Goal: Task Accomplishment & Management: Manage account settings

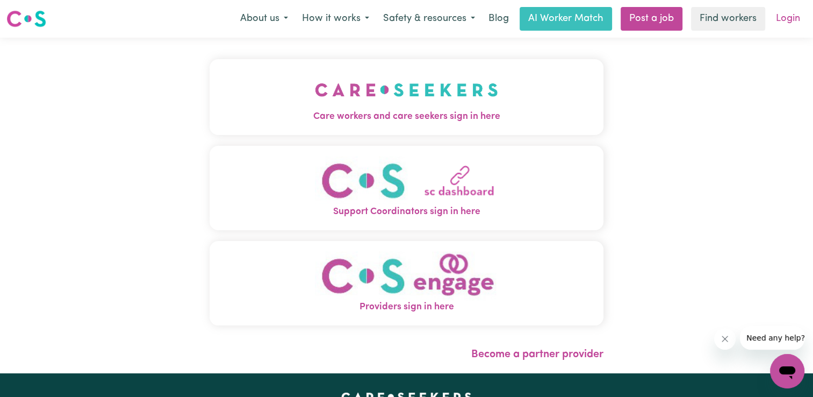
click at [782, 25] on link "Login" at bounding box center [788, 19] width 37 height 24
click at [789, 22] on link "Login" at bounding box center [788, 19] width 37 height 24
click at [791, 22] on link "Login" at bounding box center [788, 19] width 37 height 24
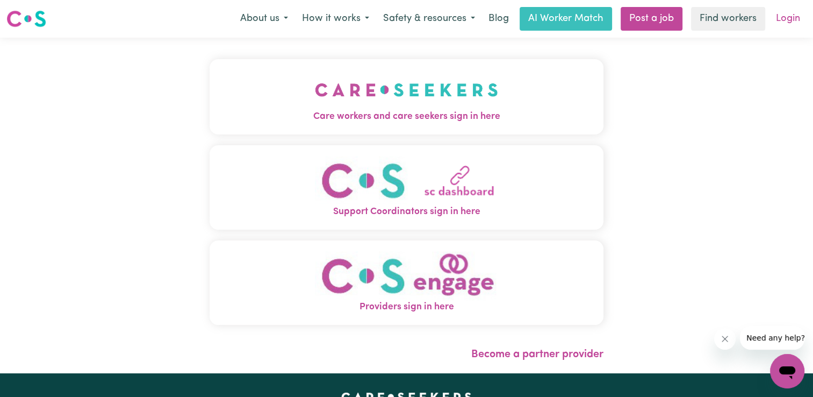
click at [791, 22] on link "Login" at bounding box center [788, 19] width 37 height 24
click at [776, 13] on link "Login" at bounding box center [788, 19] width 37 height 24
click at [784, 11] on link "Login" at bounding box center [788, 19] width 37 height 24
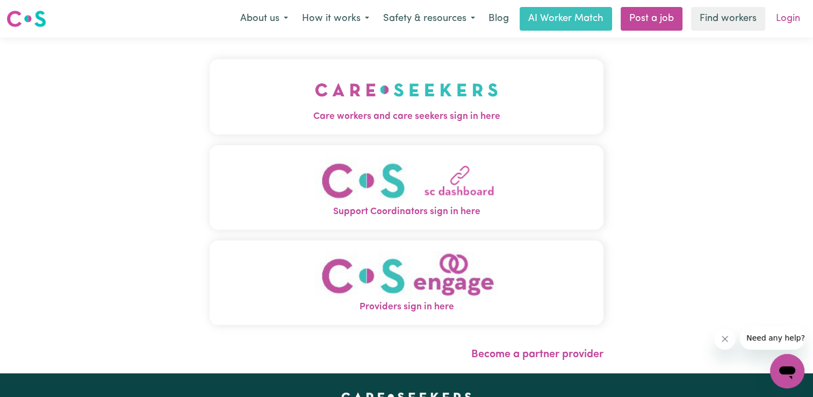
click at [784, 11] on link "Login" at bounding box center [788, 19] width 37 height 24
click at [773, 17] on link "Login" at bounding box center [788, 19] width 37 height 24
click at [429, 181] on img "Support Coordinators sign in here" at bounding box center [406, 180] width 183 height 49
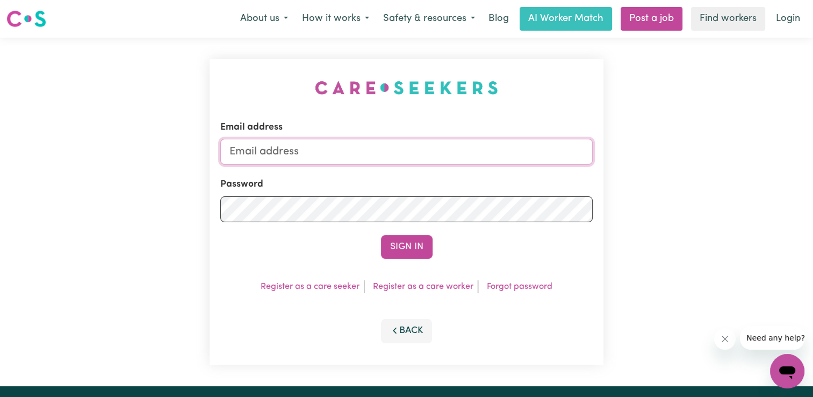
paste input "kyleigh.class@outlook.com"
type input "kyleigh.class@outlook.com"
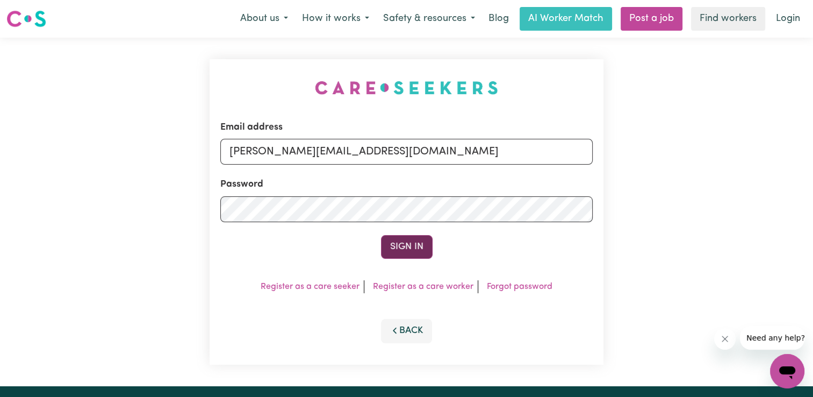
click at [391, 242] on button "Sign In" at bounding box center [407, 247] width 52 height 24
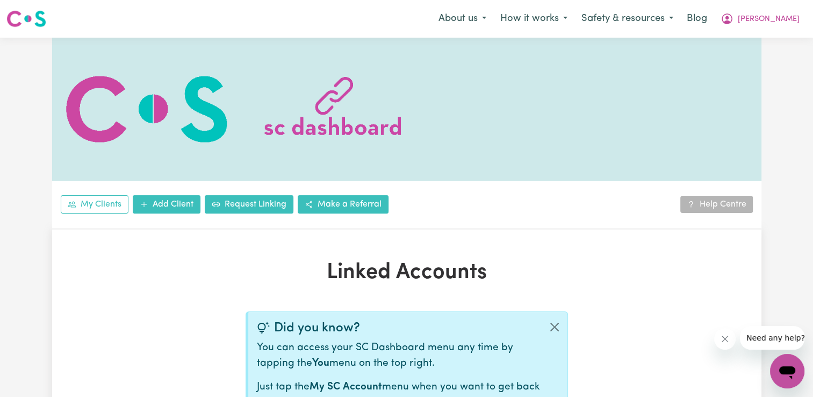
click at [508, 136] on div at bounding box center [407, 109] width 710 height 143
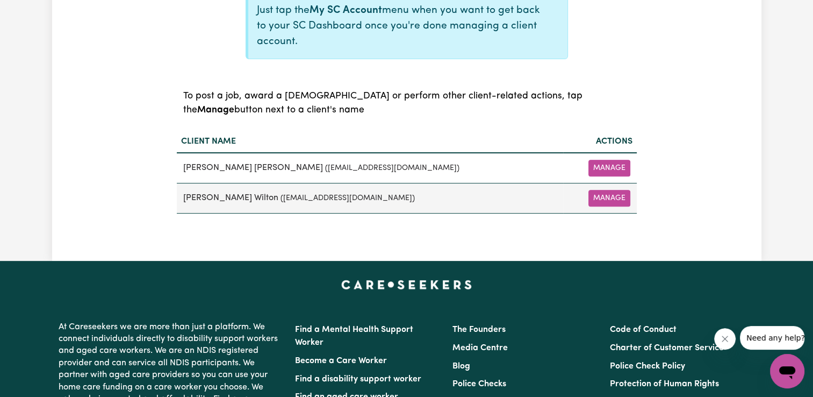
scroll to position [386, 0]
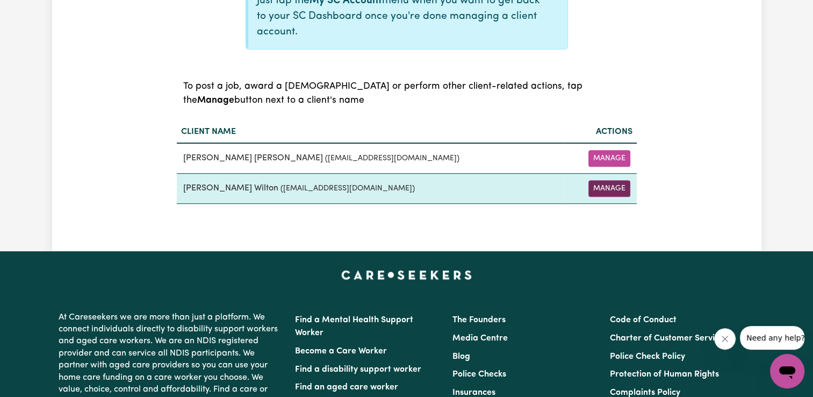
click at [603, 190] on button "Manage" at bounding box center [610, 188] width 42 height 17
